Goal: Transaction & Acquisition: Download file/media

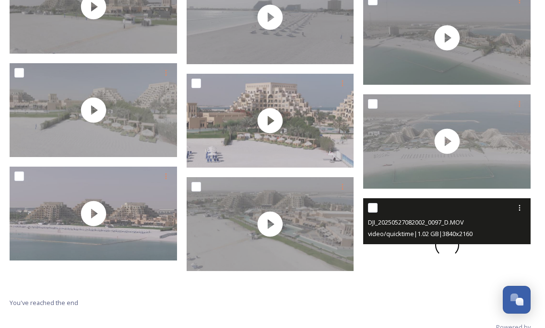
scroll to position [838, 0]
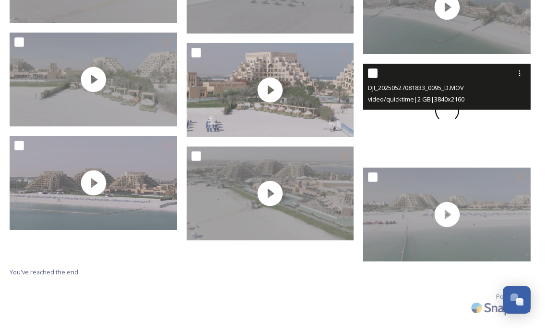
click at [417, 144] on div at bounding box center [446, 111] width 167 height 94
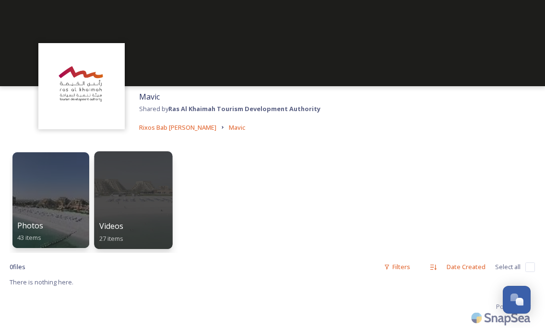
click at [139, 187] on div at bounding box center [133, 200] width 78 height 98
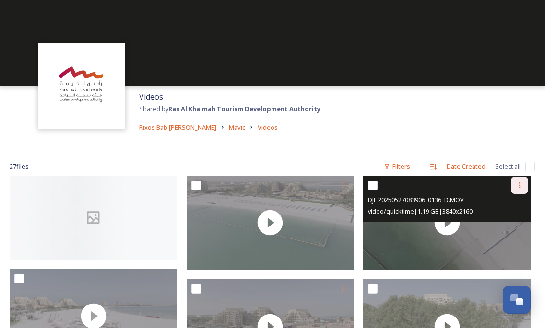
click at [520, 188] on icon at bounding box center [519, 186] width 8 height 8
click at [513, 226] on span "Download" at bounding box center [507, 224] width 29 height 9
click at [523, 185] on div at bounding box center [518, 185] width 17 height 17
click at [515, 220] on span "Download" at bounding box center [507, 224] width 29 height 9
